Goal: Find specific page/section: Find specific page/section

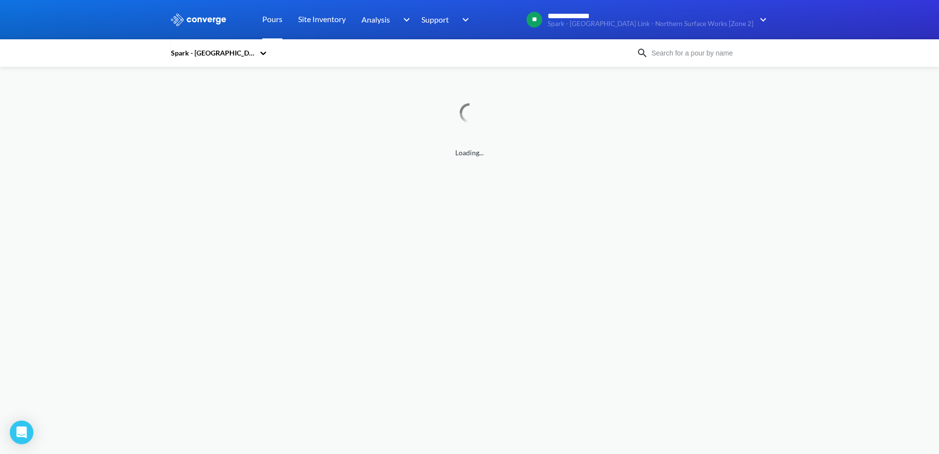
click at [180, 17] on img at bounding box center [198, 19] width 57 height 13
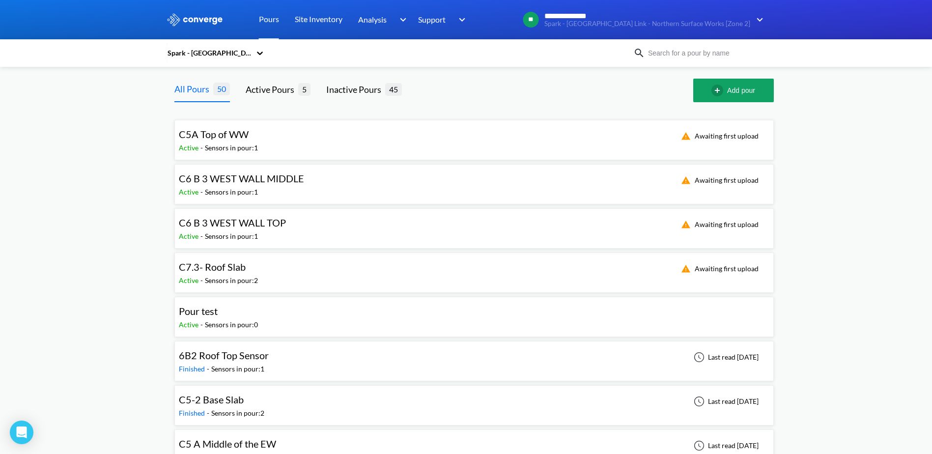
click at [185, 25] on img at bounding box center [195, 19] width 57 height 13
click at [270, 19] on link "Pours" at bounding box center [269, 19] width 20 height 39
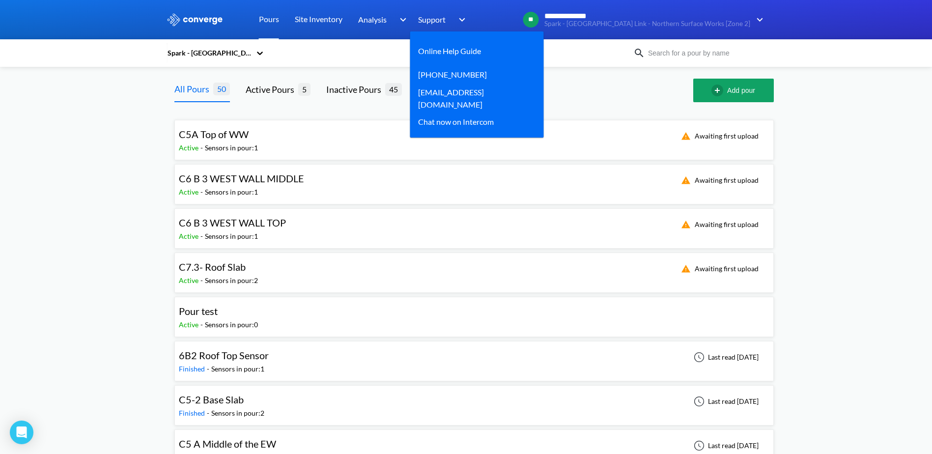
click at [424, 17] on span "Support" at bounding box center [432, 19] width 28 height 12
click at [439, 49] on link "Online Help Guide" at bounding box center [449, 51] width 63 height 12
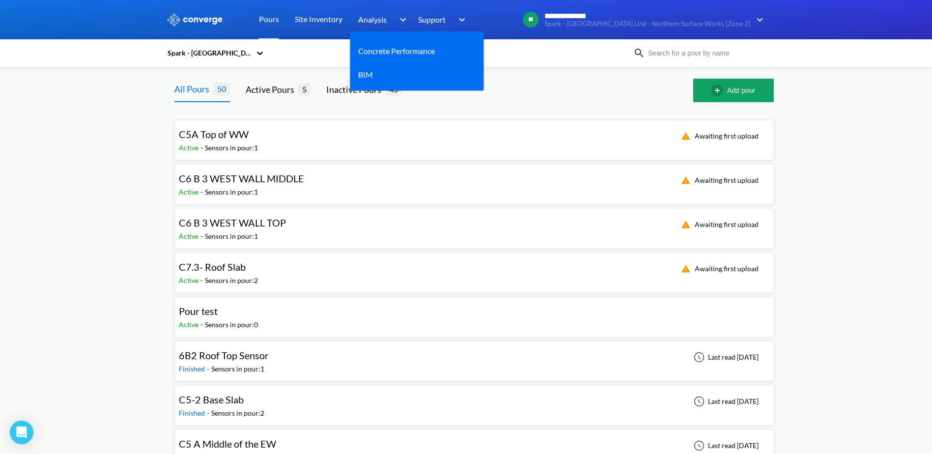
click at [368, 22] on span "Analysis" at bounding box center [372, 19] width 28 height 12
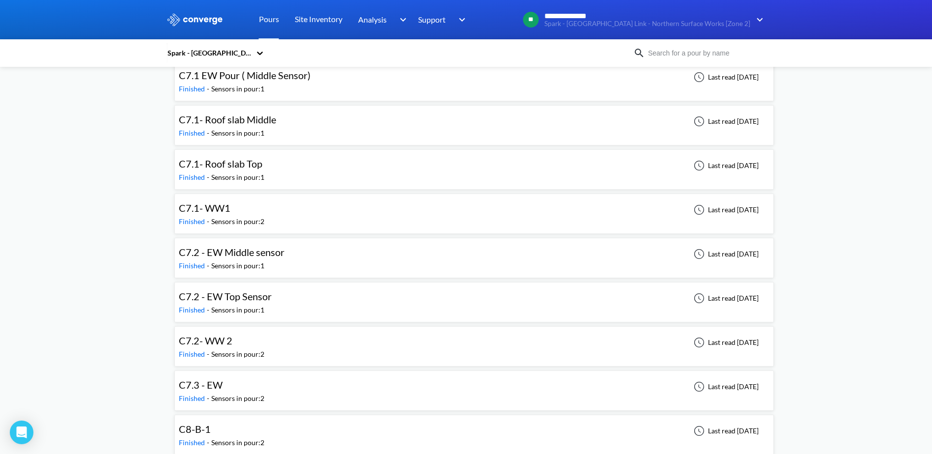
scroll to position [1881, 0]
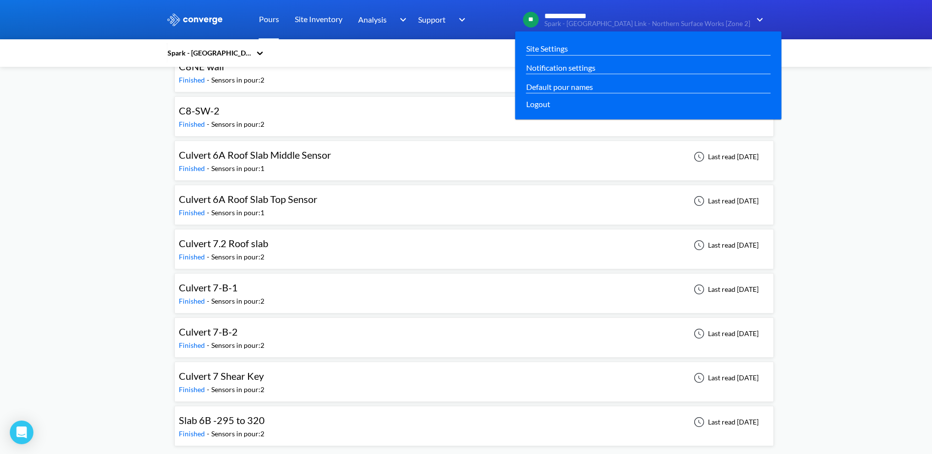
click at [756, 21] on img at bounding box center [758, 20] width 16 height 12
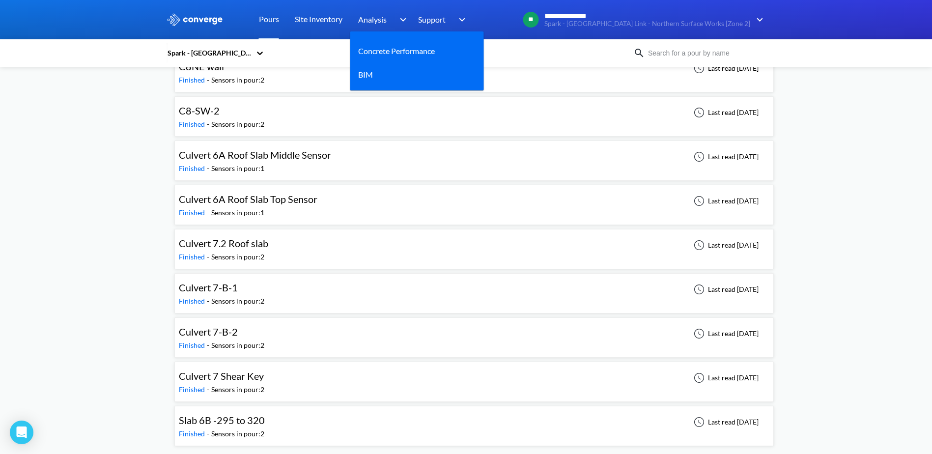
click at [382, 23] on span "Analysis" at bounding box center [372, 19] width 28 height 12
click at [402, 55] on link "Concrete Performance" at bounding box center [396, 51] width 77 height 12
